Goal: Task Accomplishment & Management: Manage account settings

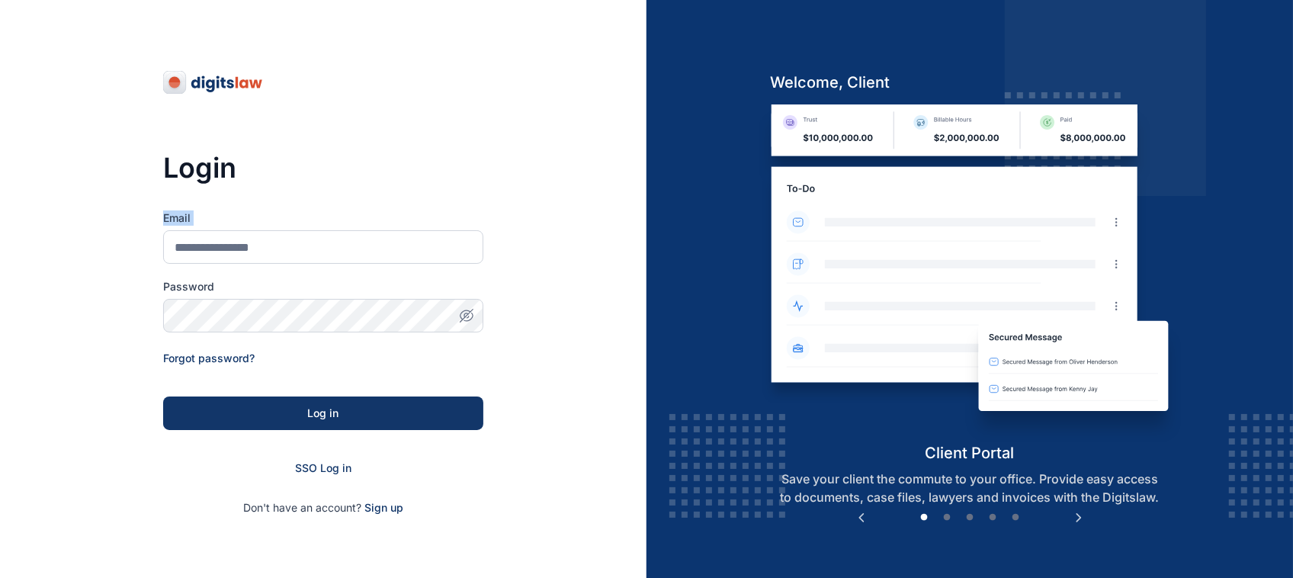
drag, startPoint x: 375, startPoint y: 221, endPoint x: 378, endPoint y: 250, distance: 29.1
click at [378, 250] on div "Email" at bounding box center [323, 236] width 320 height 53
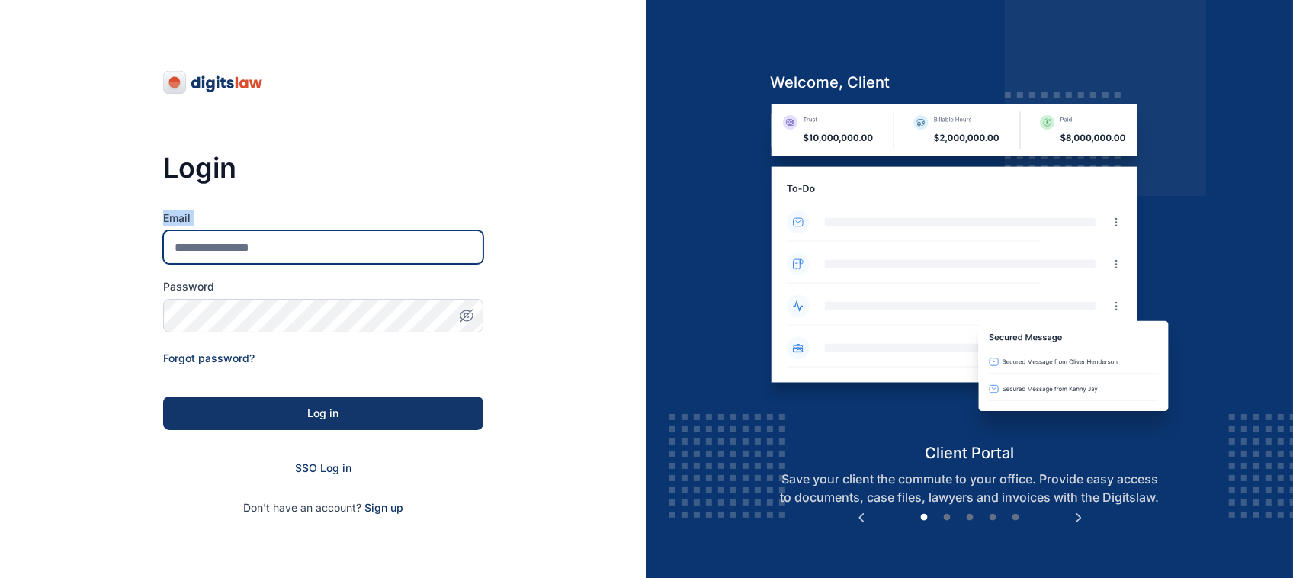
click at [378, 250] on input "Email" at bounding box center [323, 247] width 320 height 34
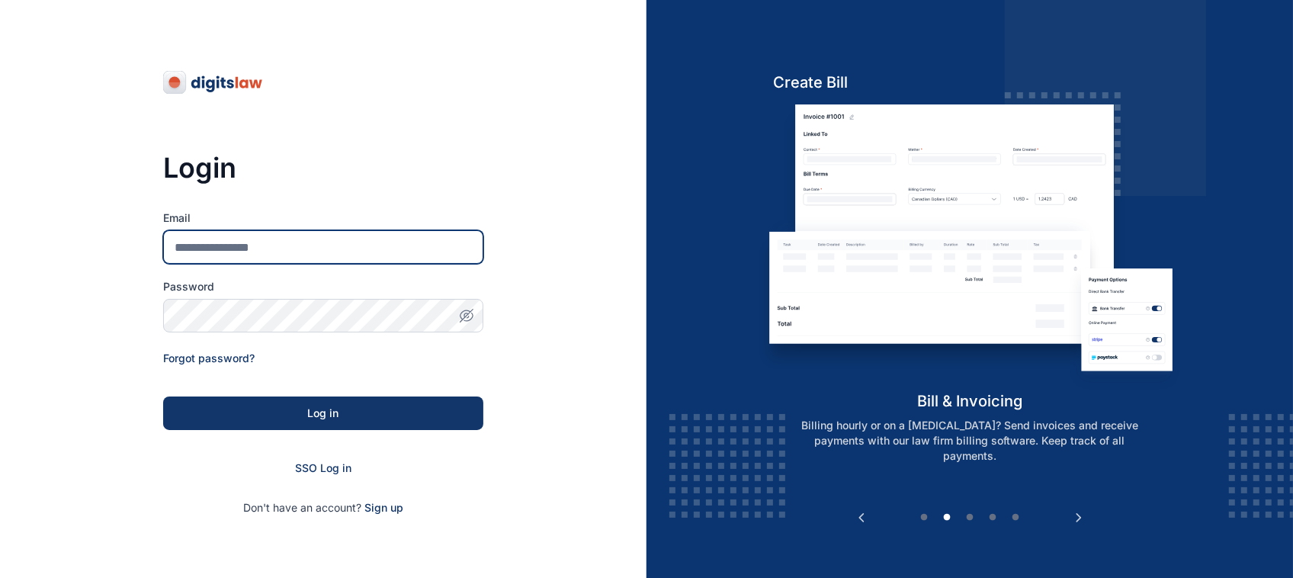
type input "**********"
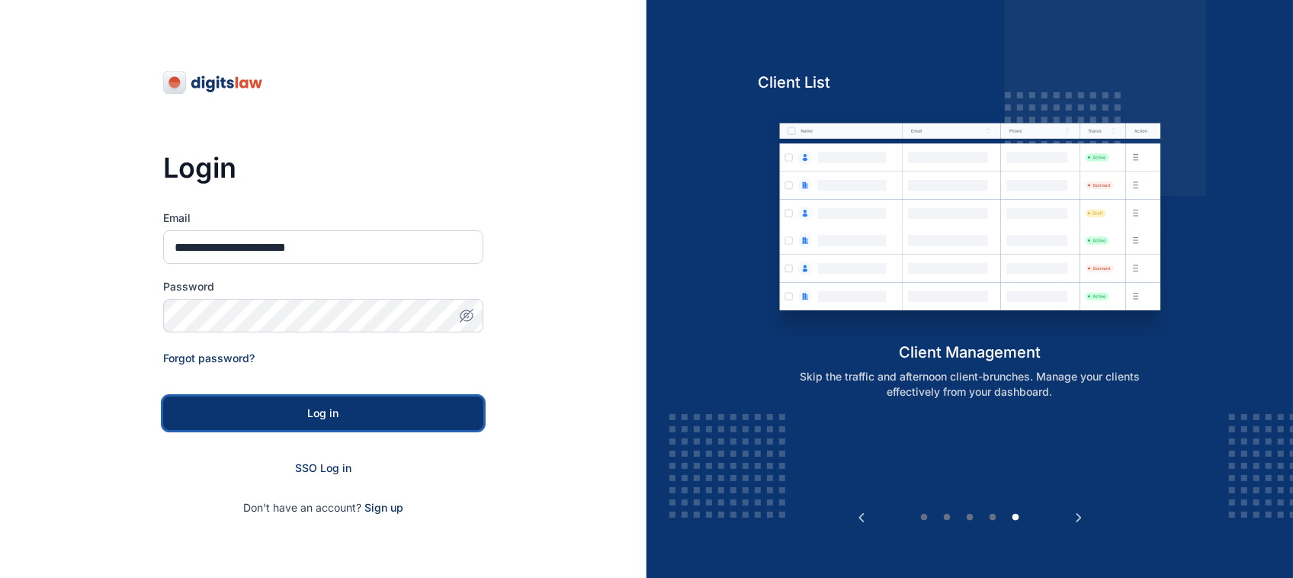
click at [375, 424] on button "Log in" at bounding box center [323, 413] width 320 height 34
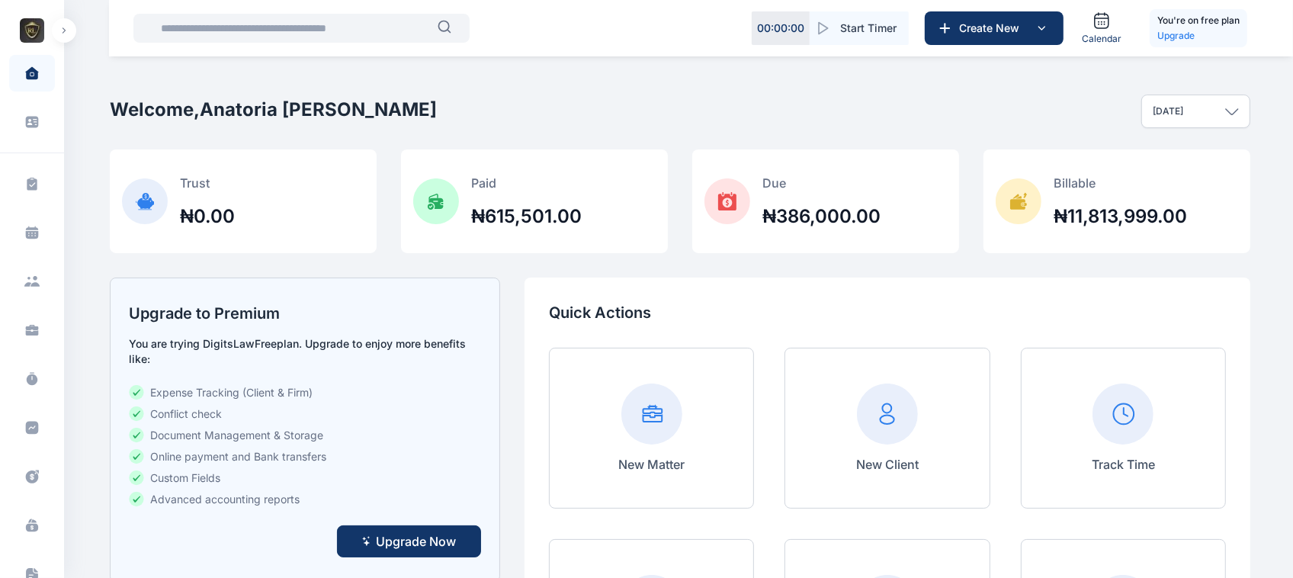
click at [56, 34] on button "button" at bounding box center [64, 30] width 24 height 24
